Goal: Information Seeking & Learning: Understand process/instructions

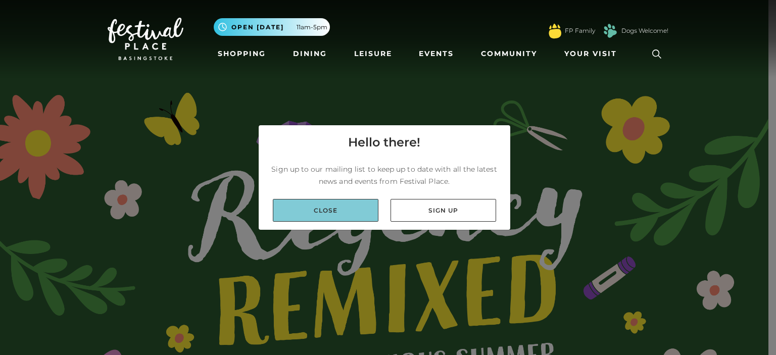
click at [350, 211] on link "Close" at bounding box center [326, 210] width 106 height 23
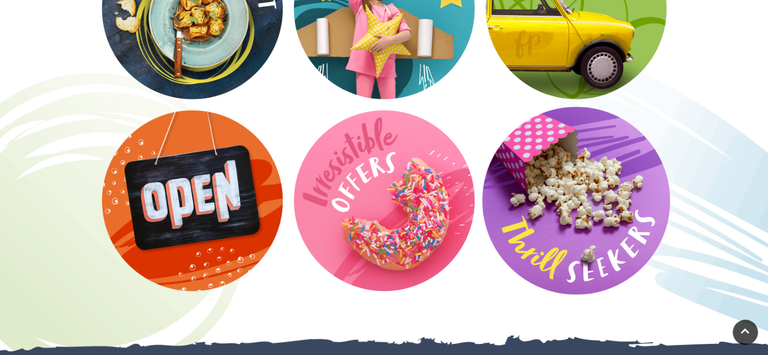
scroll to position [1768, 0]
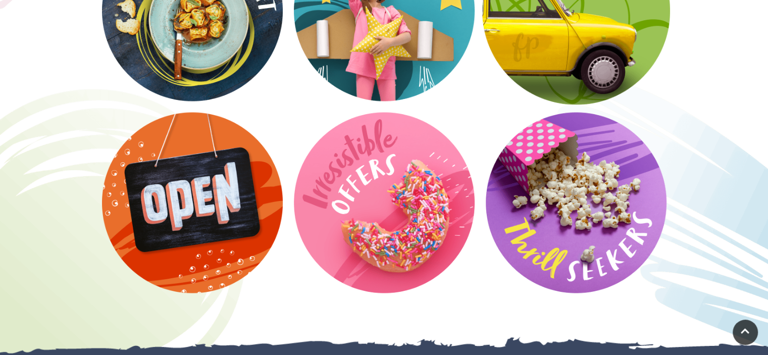
click at [578, 60] on video at bounding box center [576, 11] width 188 height 188
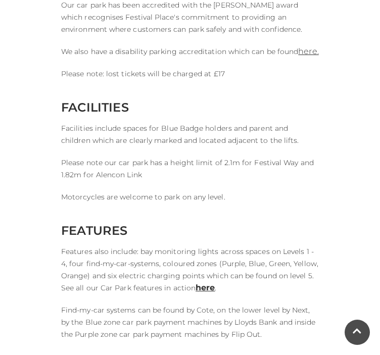
scroll to position [308, 0]
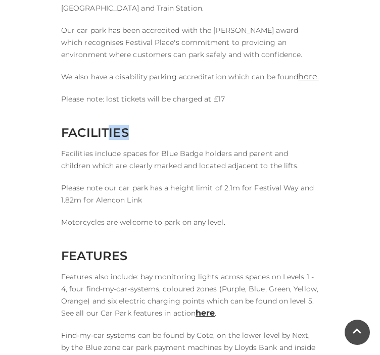
drag, startPoint x: 221, startPoint y: 129, endPoint x: 111, endPoint y: 140, distance: 111.2
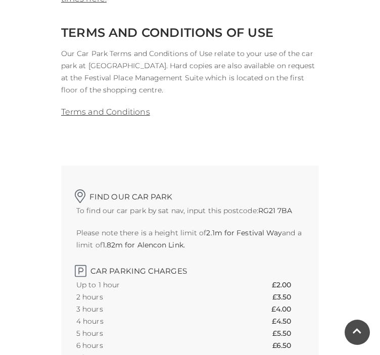
scroll to position [1403, 0]
